Goal: Task Accomplishment & Management: Use online tool/utility

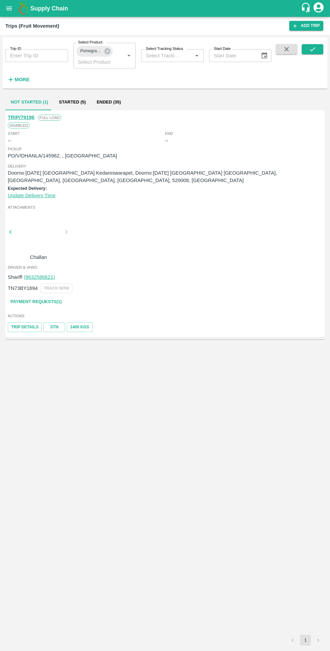
click at [105, 49] on icon at bounding box center [107, 51] width 7 height 7
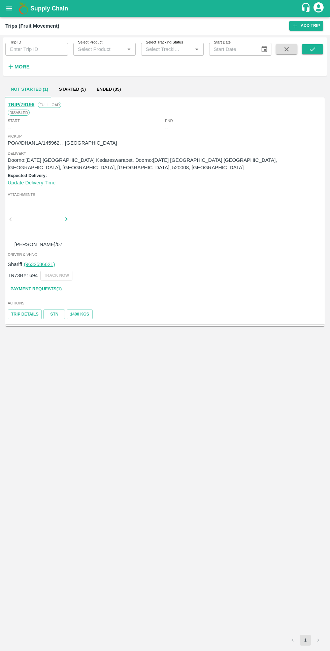
click at [28, 68] on strong "More" at bounding box center [21, 66] width 15 height 5
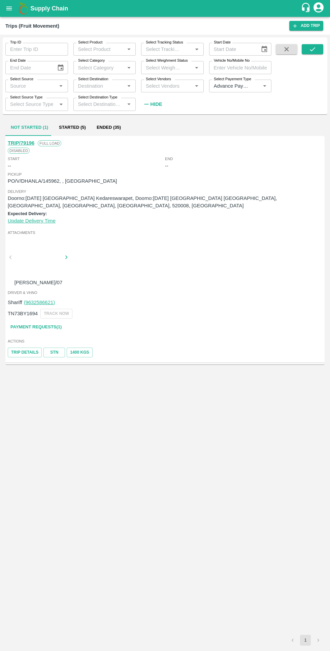
click at [15, 13] on button "open drawer" at bounding box center [8, 8] width 15 height 15
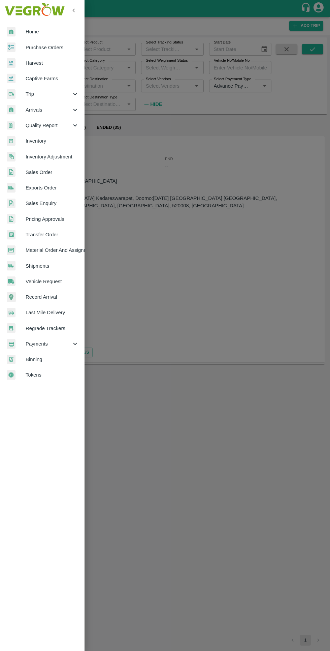
click at [44, 95] on span "Trip" at bounding box center [49, 93] width 46 height 7
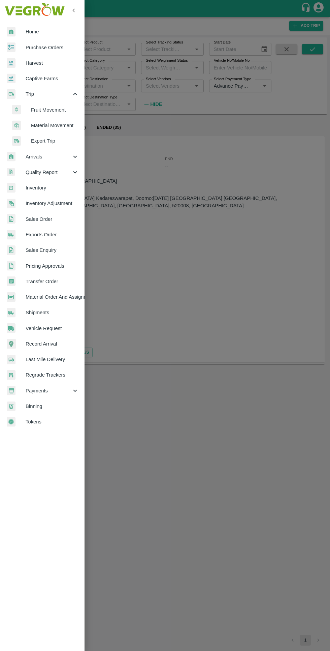
click at [54, 109] on span "Fruit Movement" at bounding box center [55, 109] width 48 height 7
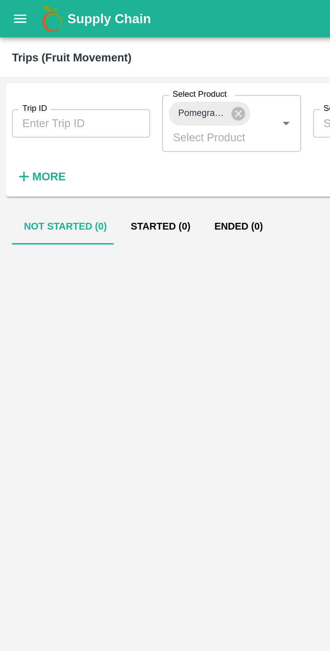
click at [13, 9] on button "open drawer" at bounding box center [8, 8] width 15 height 15
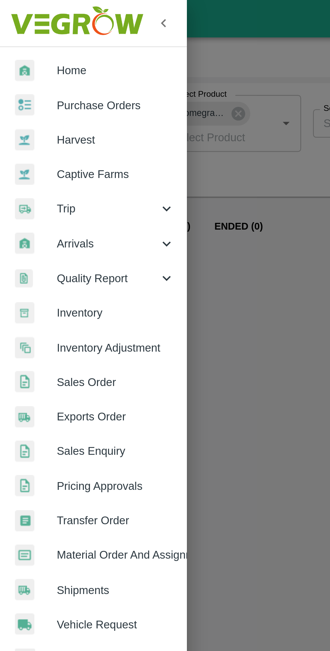
click at [46, 29] on span "Home" at bounding box center [52, 31] width 53 height 7
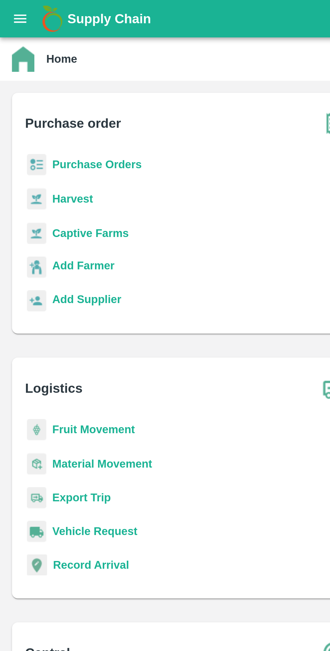
click at [12, 9] on icon "open drawer" at bounding box center [8, 8] width 7 height 7
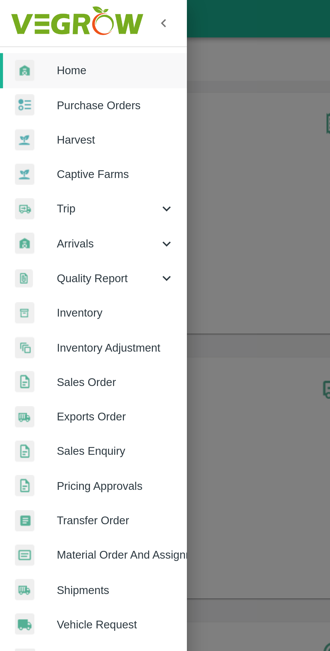
click at [48, 89] on div "Trip" at bounding box center [42, 93] width 84 height 15
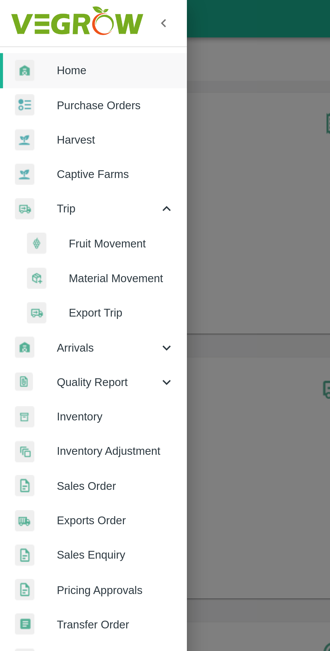
click at [50, 108] on span "Fruit Movement" at bounding box center [55, 109] width 48 height 7
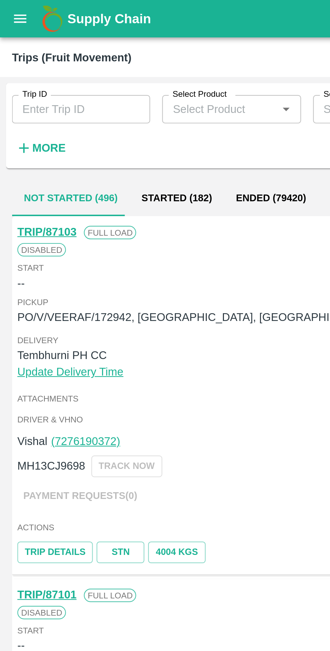
click at [27, 62] on button "More" at bounding box center [18, 66] width 26 height 11
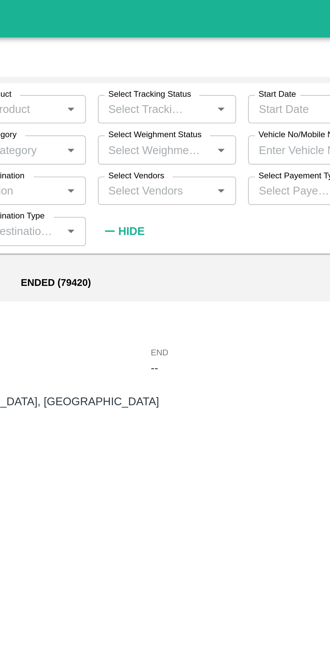
click at [231, 68] on input "Vehicle No/Mobile No" at bounding box center [240, 67] width 62 height 13
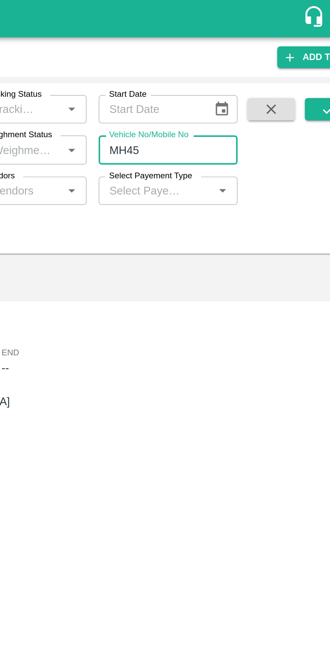
click at [252, 66] on input "MH45" at bounding box center [240, 67] width 62 height 13
type input "MH45ax1977"
click at [303, 49] on button "submit" at bounding box center [313, 49] width 22 height 10
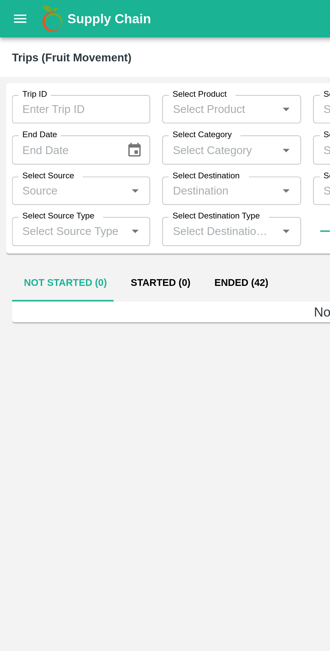
click at [113, 130] on button "Ended (42)" at bounding box center [108, 128] width 35 height 16
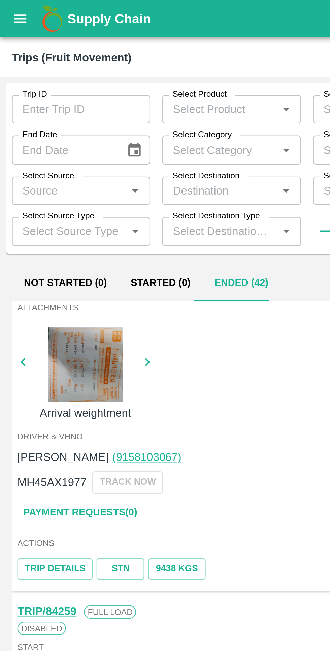
scroll to position [86, 0]
